Goal: Task Accomplishment & Management: Manage account settings

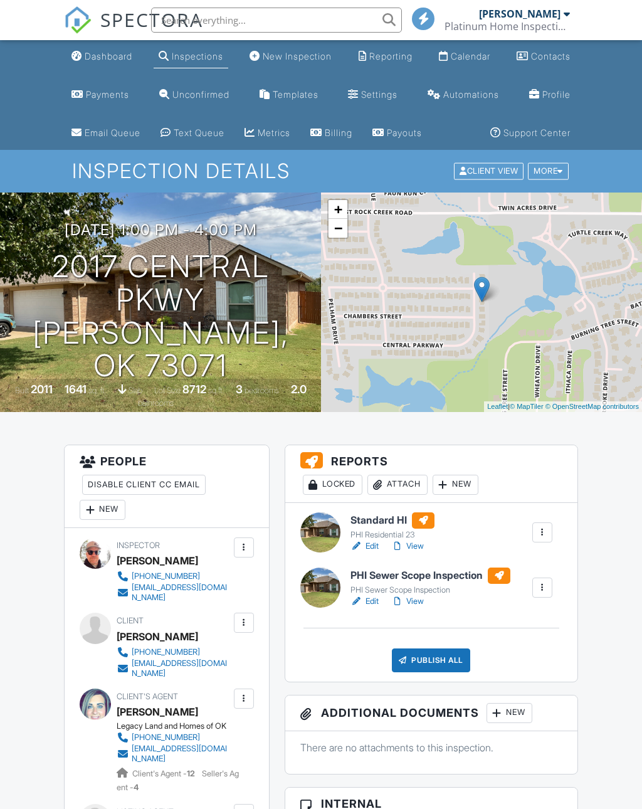
click at [199, 23] on input "text" at bounding box center [276, 20] width 251 height 25
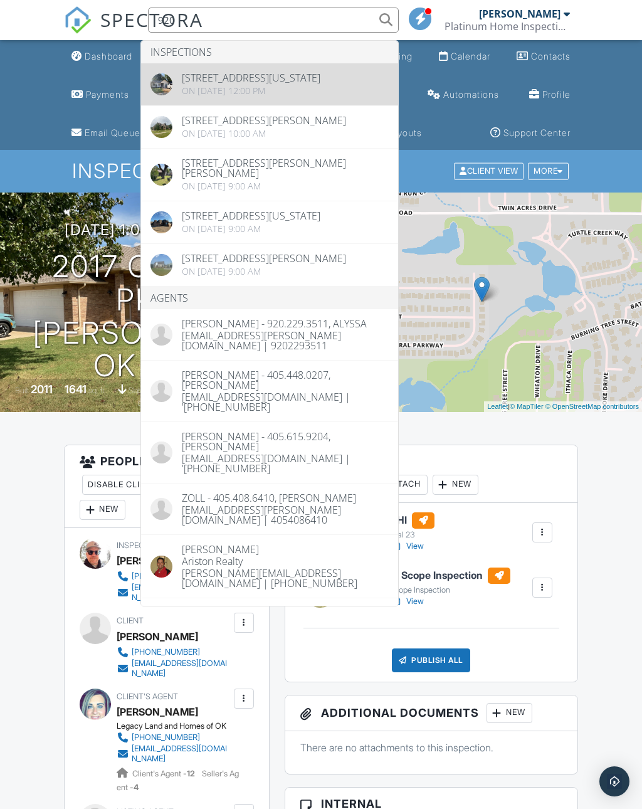
type input "920"
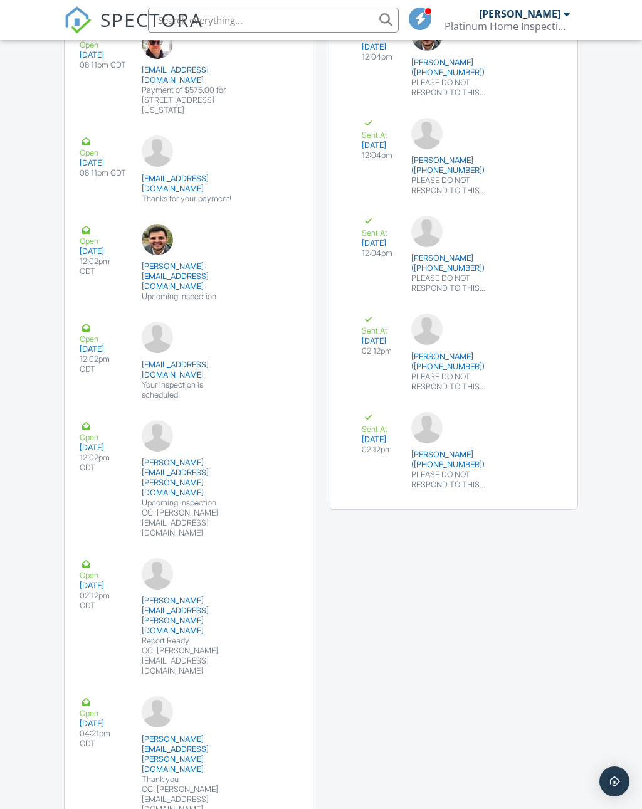
scroll to position [1992, 0]
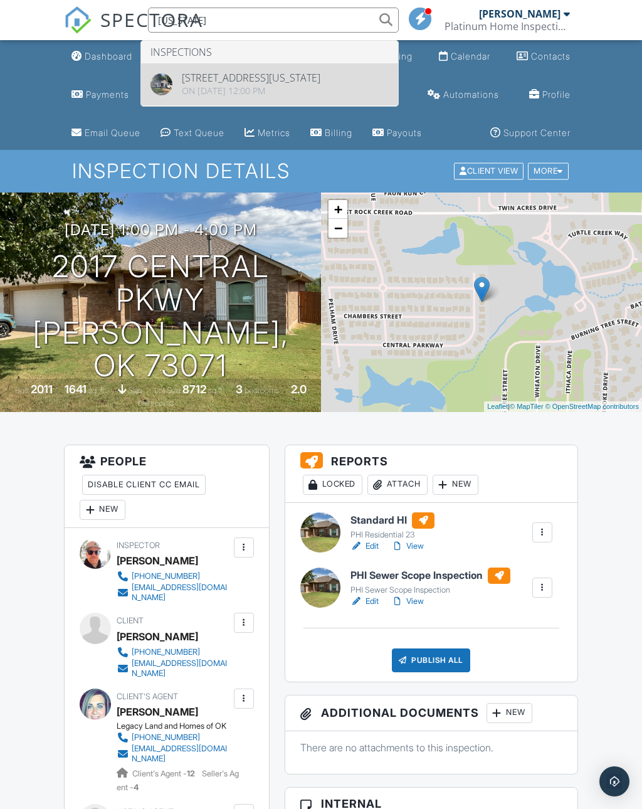
type input "[US_STATE]"
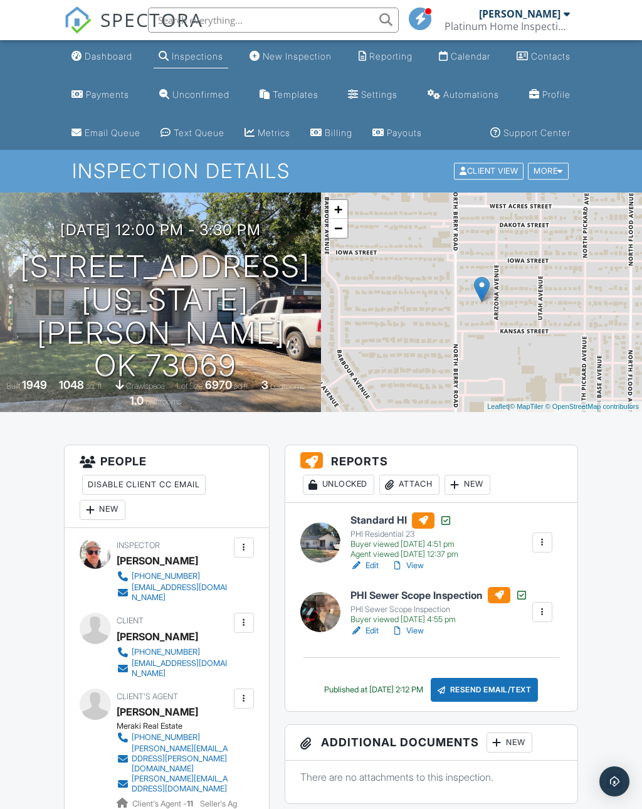
scroll to position [130, 0]
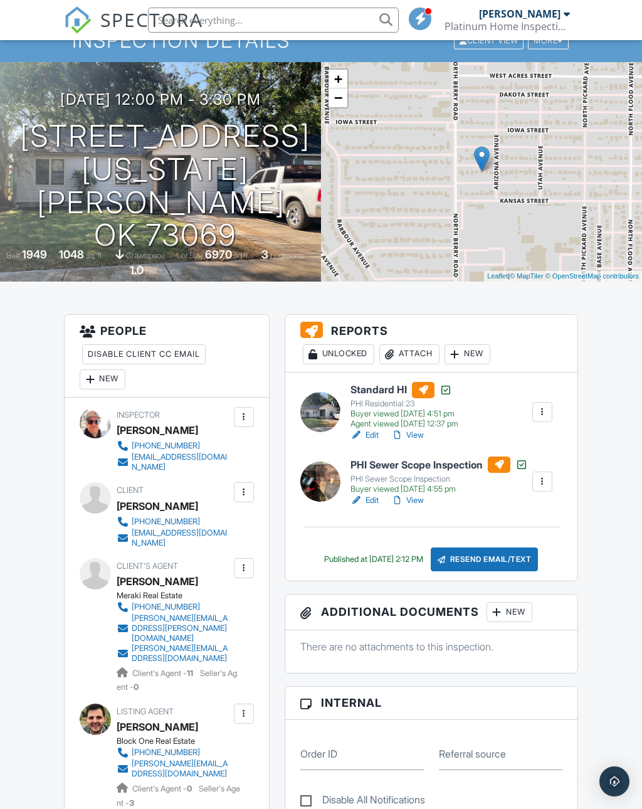
click at [252, 488] on div at bounding box center [244, 492] width 20 height 20
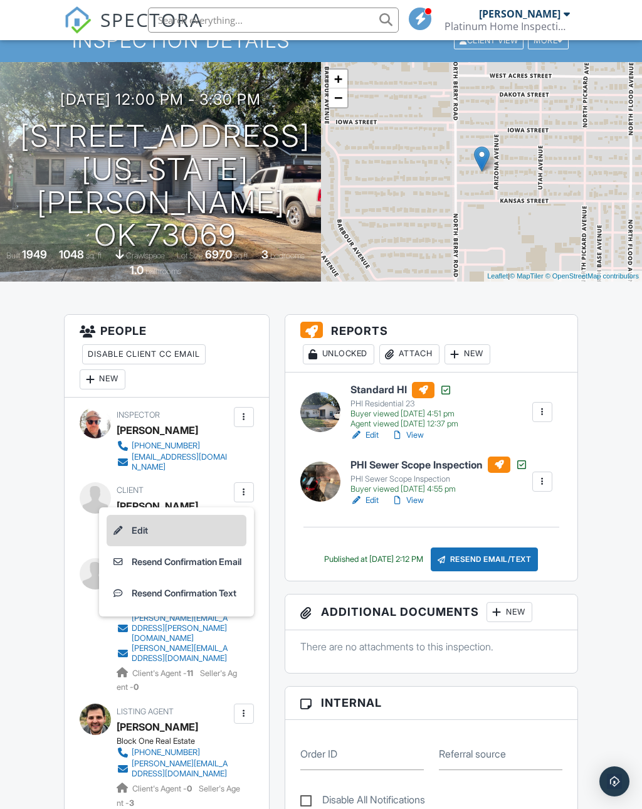
click at [142, 537] on li "Edit" at bounding box center [177, 530] width 140 height 31
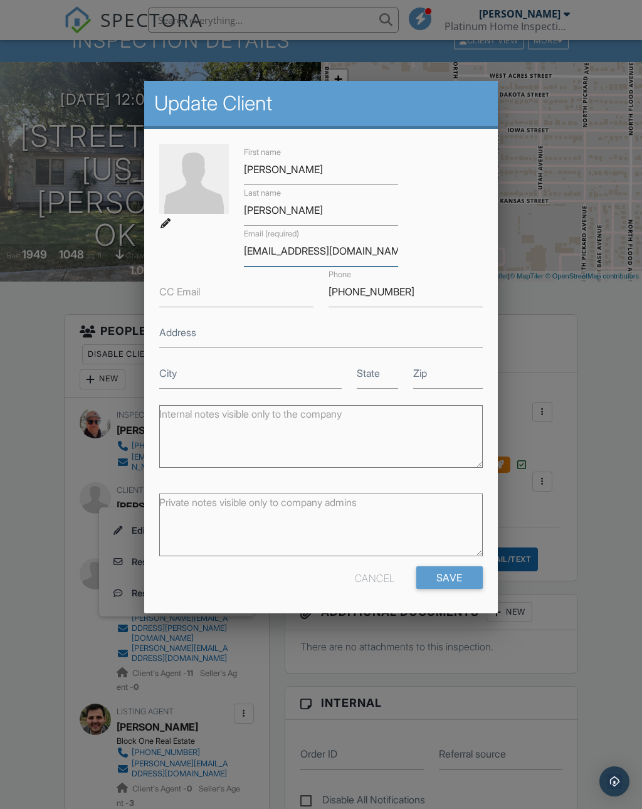
click at [282, 251] on input "[EMAIL_ADDRESS][DOMAIN_NAME]" at bounding box center [321, 251] width 154 height 31
click at [283, 253] on input "[EMAIL_ADDRESS][DOMAIN_NAME]" at bounding box center [321, 251] width 154 height 31
click at [177, 295] on label "CC Email" at bounding box center [179, 292] width 41 height 14
click at [177, 295] on input "CC Email" at bounding box center [236, 291] width 154 height 31
click at [271, 415] on label "Internal notes visible only to the company" at bounding box center [250, 414] width 182 height 14
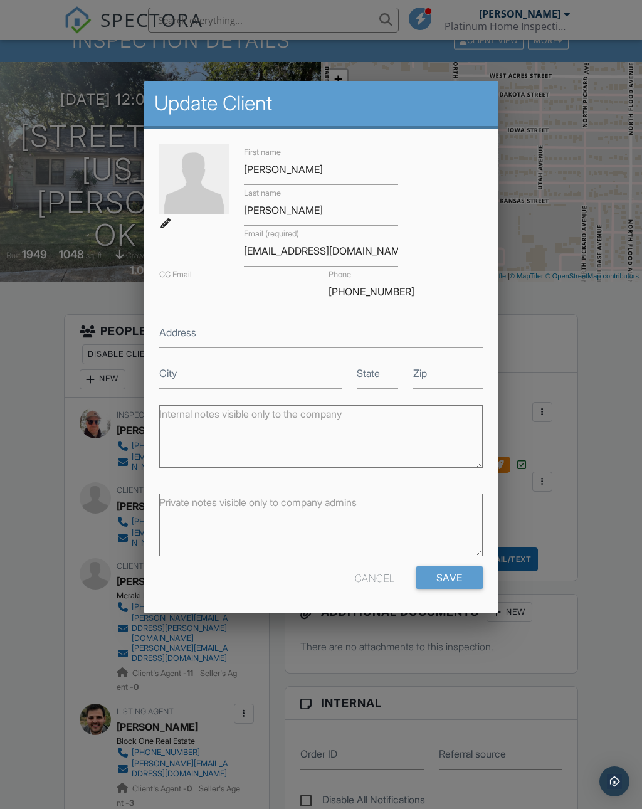
click at [271, 415] on textarea "Internal notes visible only to the company" at bounding box center [320, 436] width 323 height 63
click at [281, 251] on input "[EMAIL_ADDRESS][DOMAIN_NAME]" at bounding box center [321, 251] width 154 height 31
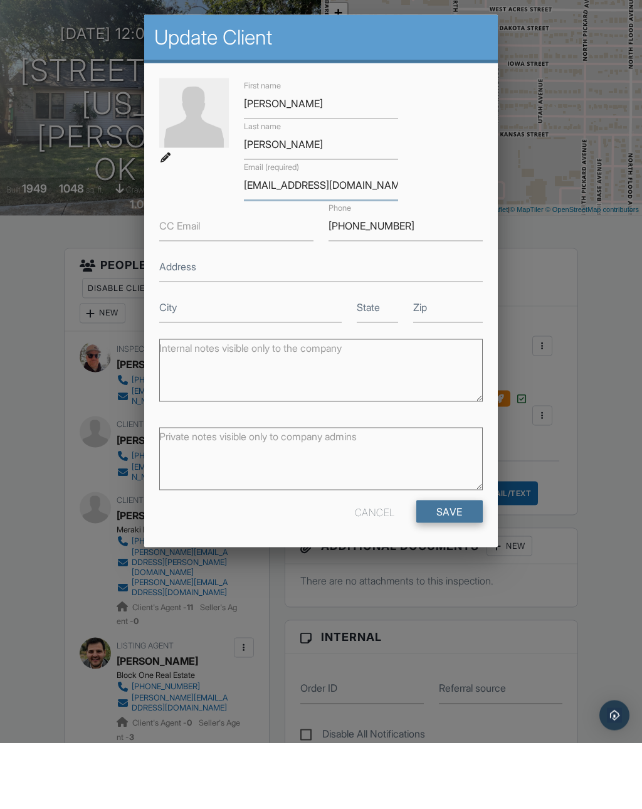
type input "courtburress@gmail.com"
click at [456, 566] on input "Save" at bounding box center [449, 577] width 66 height 23
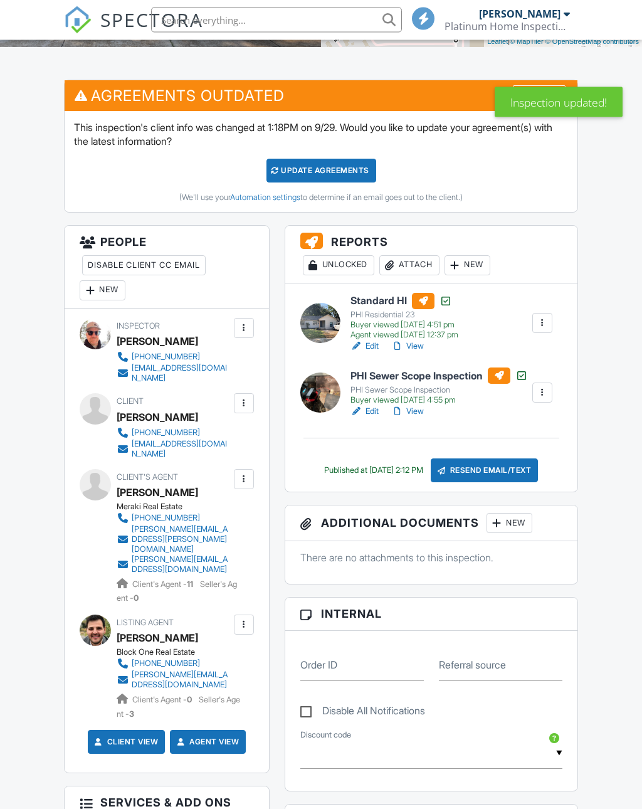
scroll to position [366, 0]
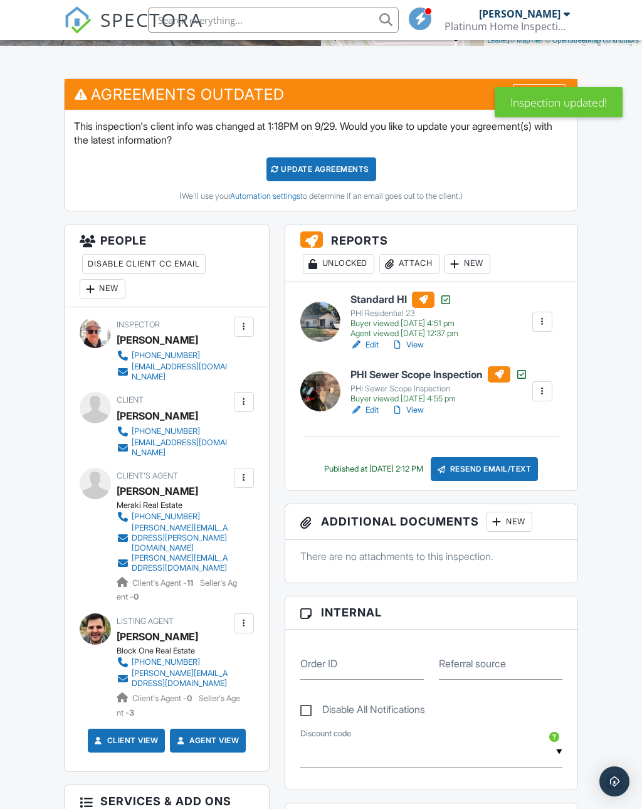
click at [250, 397] on div at bounding box center [244, 402] width 20 height 20
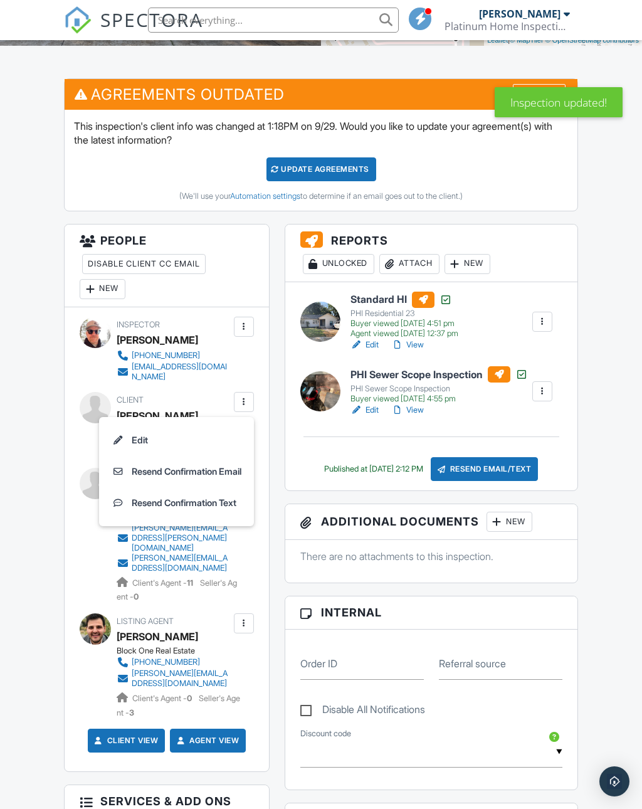
click at [251, 396] on div at bounding box center [244, 402] width 20 height 20
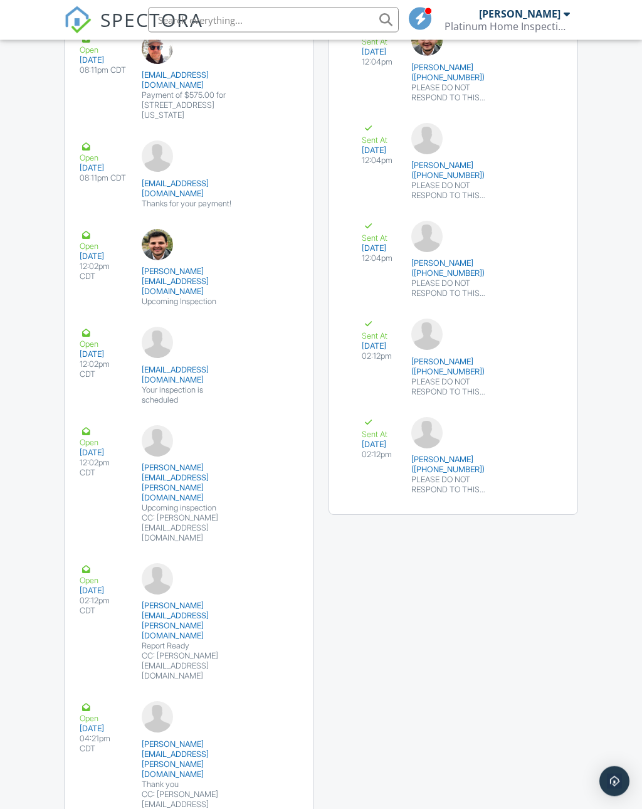
scroll to position [2114, 0]
click at [391, 666] on div "Emails Share Details Delivered 09/22/2025 07:50pm CDT courtneyburress@gmail.com…" at bounding box center [320, 346] width 529 height 1386
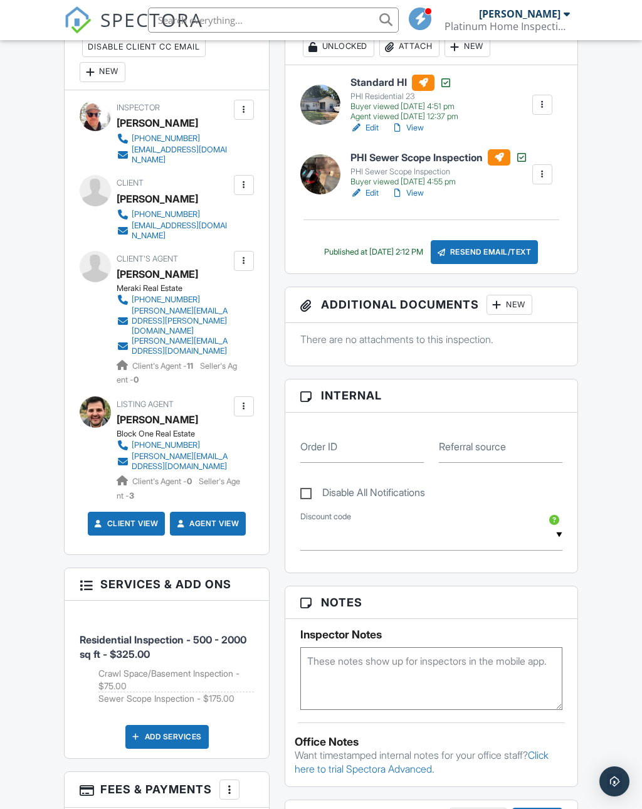
scroll to position [582, 0]
click at [494, 251] on div "Resend Email/Text" at bounding box center [485, 253] width 108 height 24
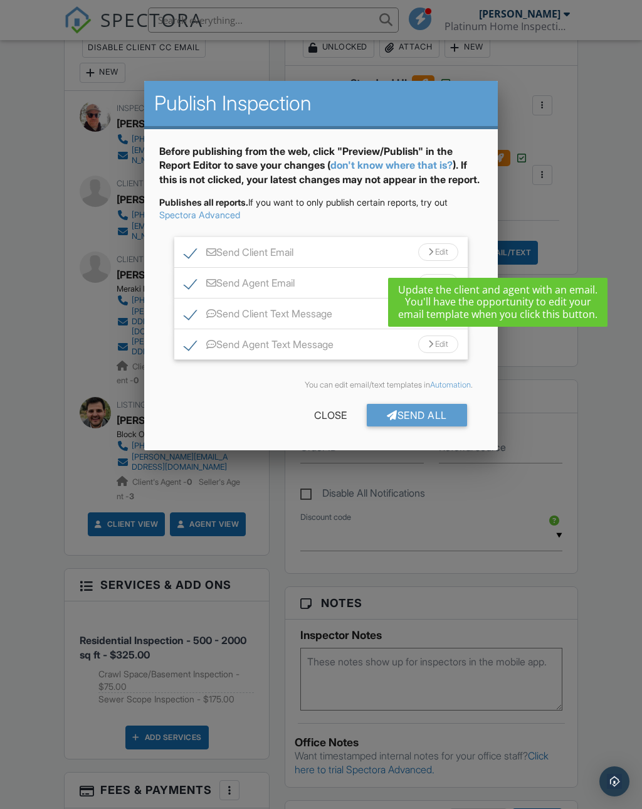
click at [191, 293] on label "Send Agent Email" at bounding box center [239, 285] width 110 height 16
checkbox input "false"
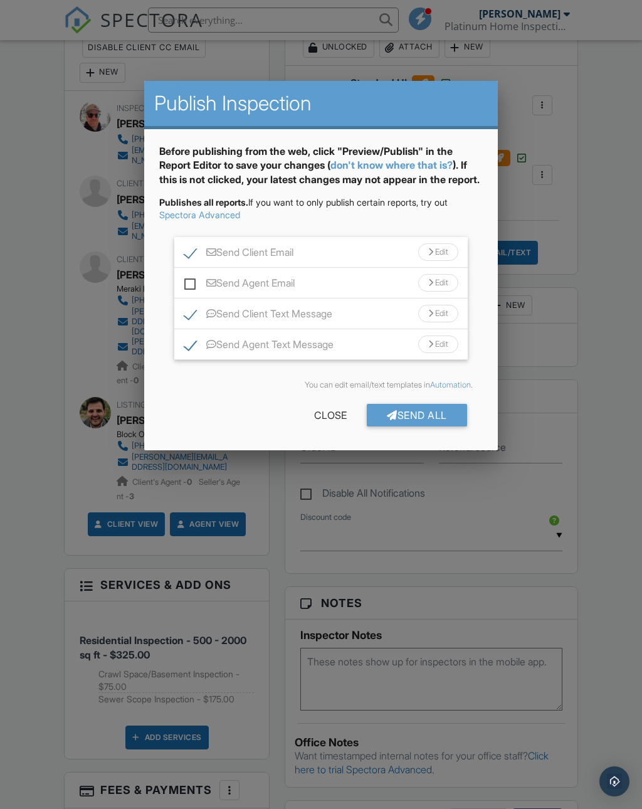
click at [194, 354] on label "Send Agent Text Message" at bounding box center [258, 347] width 149 height 16
checkbox input "false"
click at [423, 426] on div "Send All" at bounding box center [417, 415] width 100 height 23
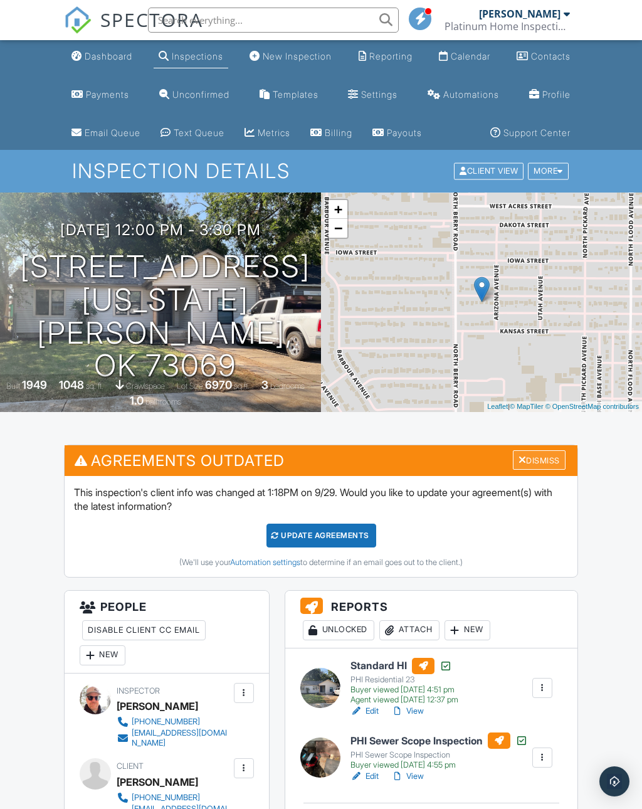
click at [544, 455] on div "Dismiss" at bounding box center [539, 459] width 53 height 19
